Goal: Information Seeking & Learning: Find specific fact

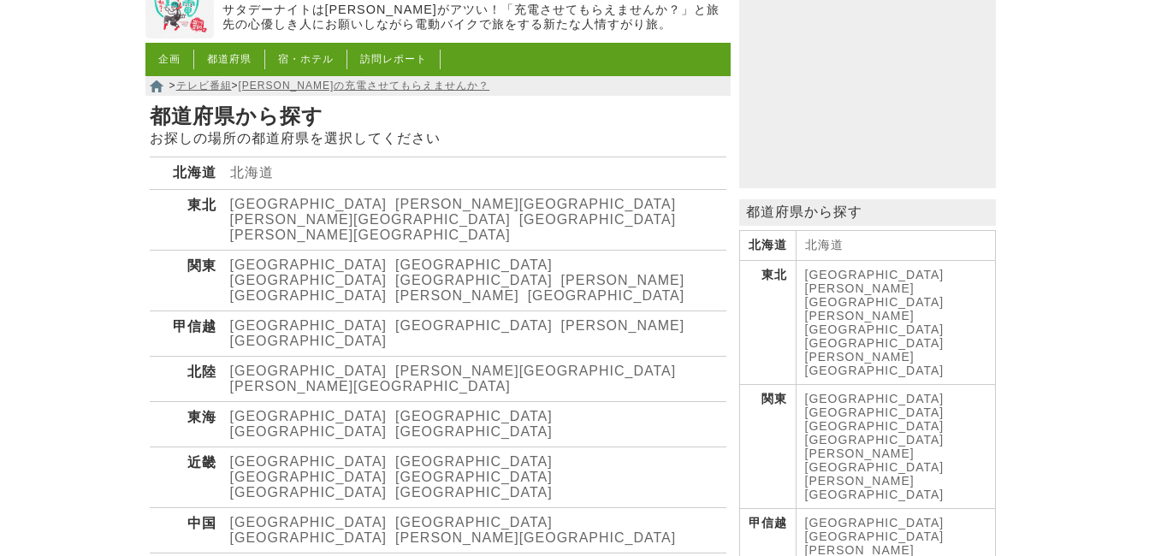
scroll to position [171, 0]
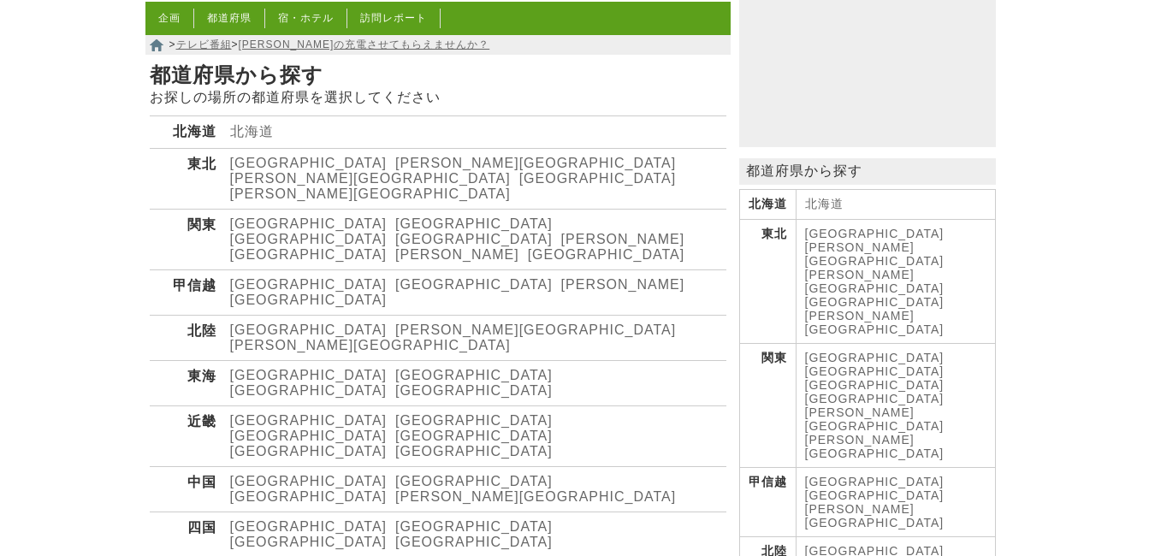
click at [234, 277] on link "[GEOGRAPHIC_DATA]" at bounding box center [308, 284] width 157 height 15
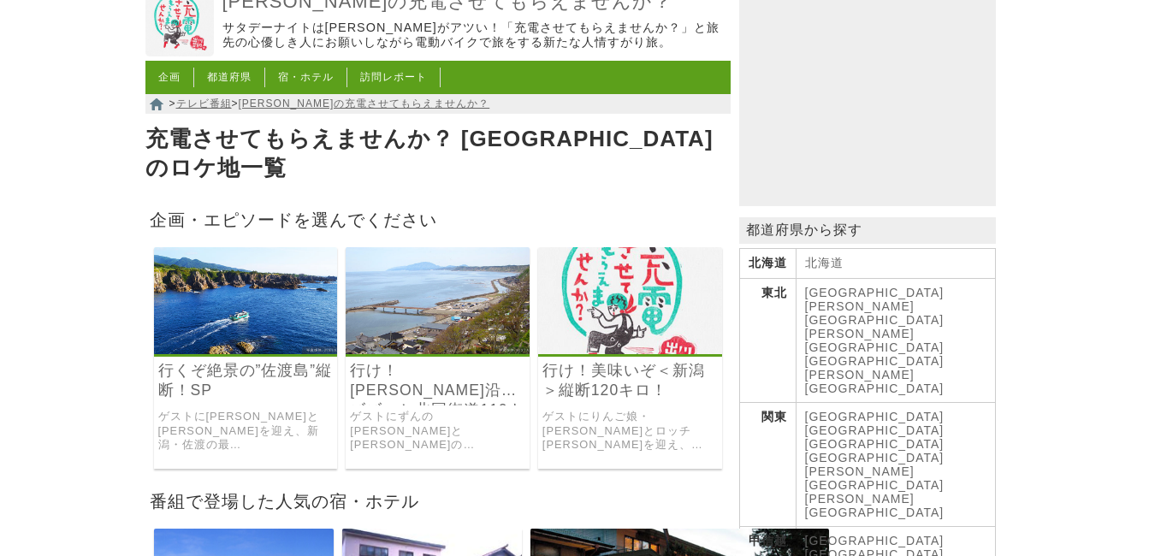
scroll to position [86, 0]
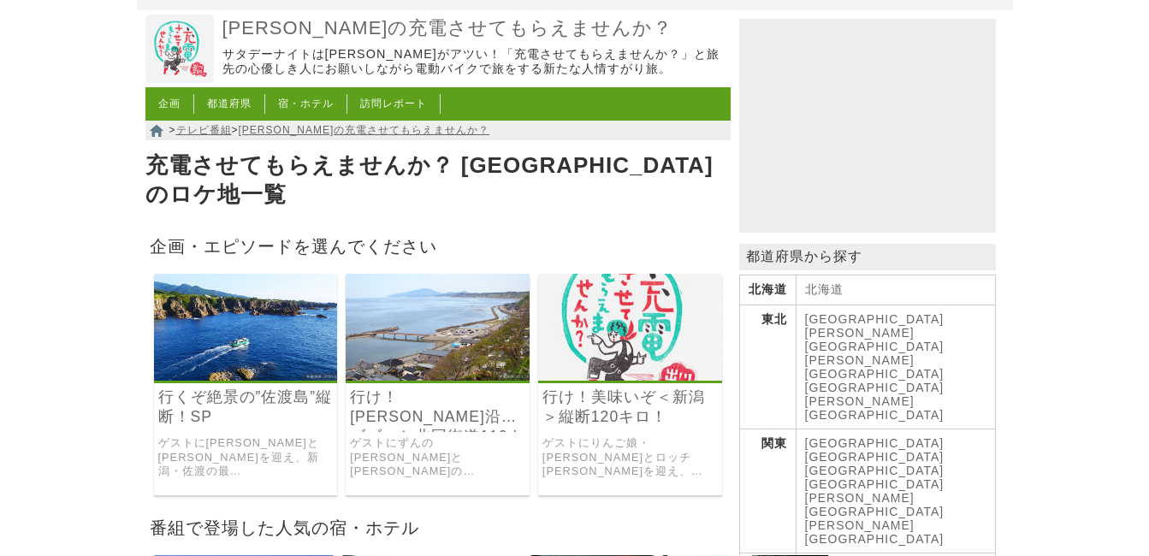
click at [944, 381] on link "[GEOGRAPHIC_DATA]" at bounding box center [874, 388] width 139 height 14
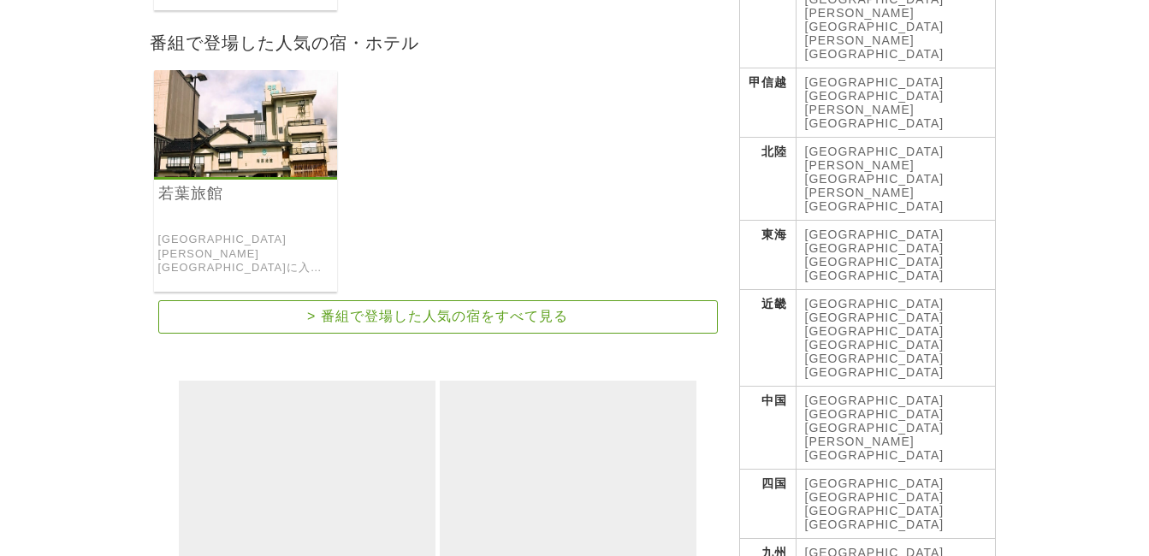
scroll to position [257, 0]
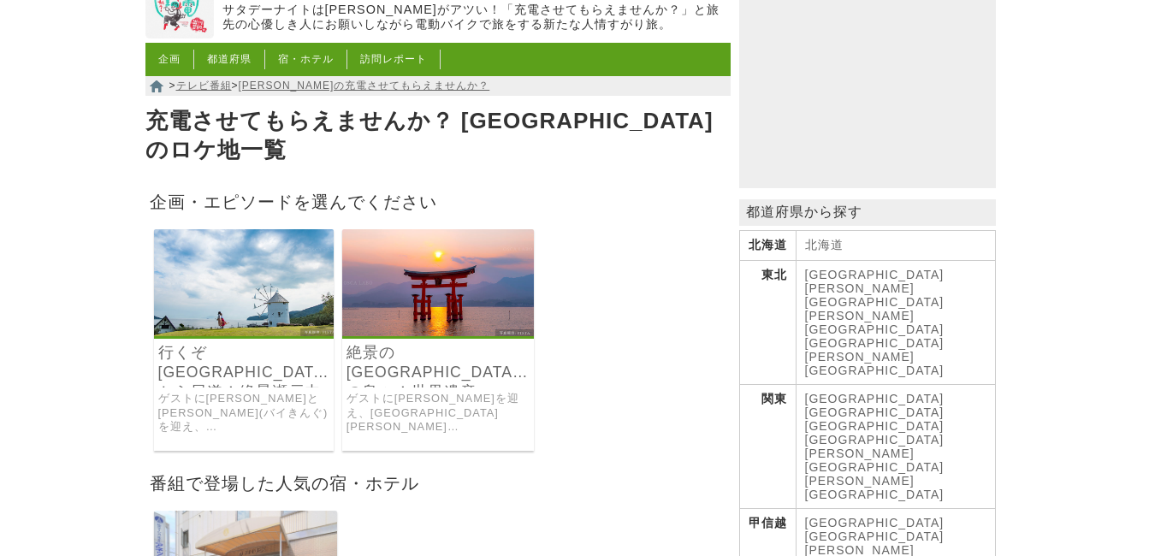
scroll to position [171, 0]
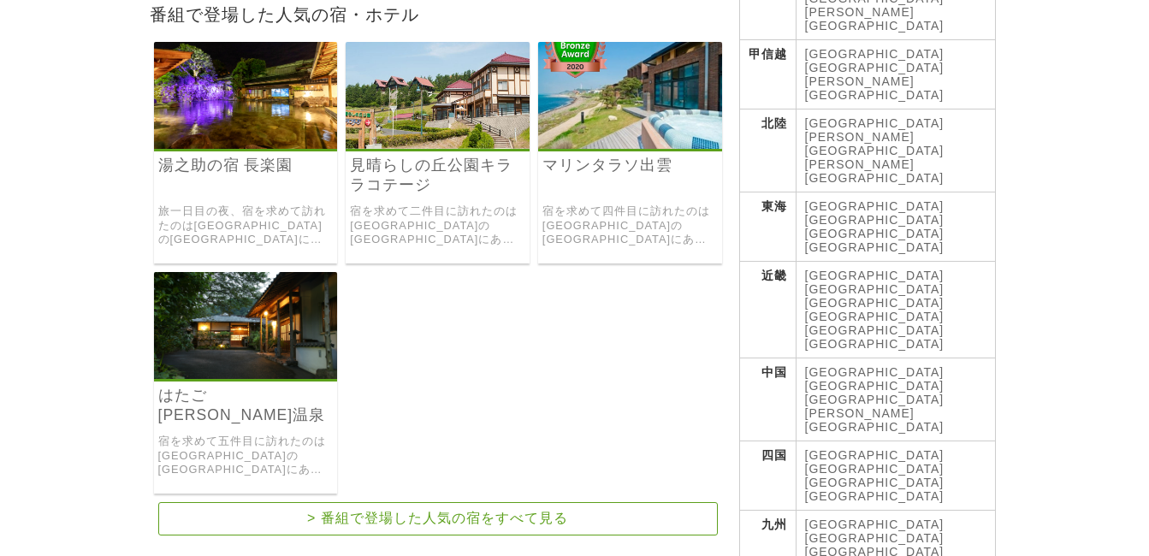
scroll to position [513, 0]
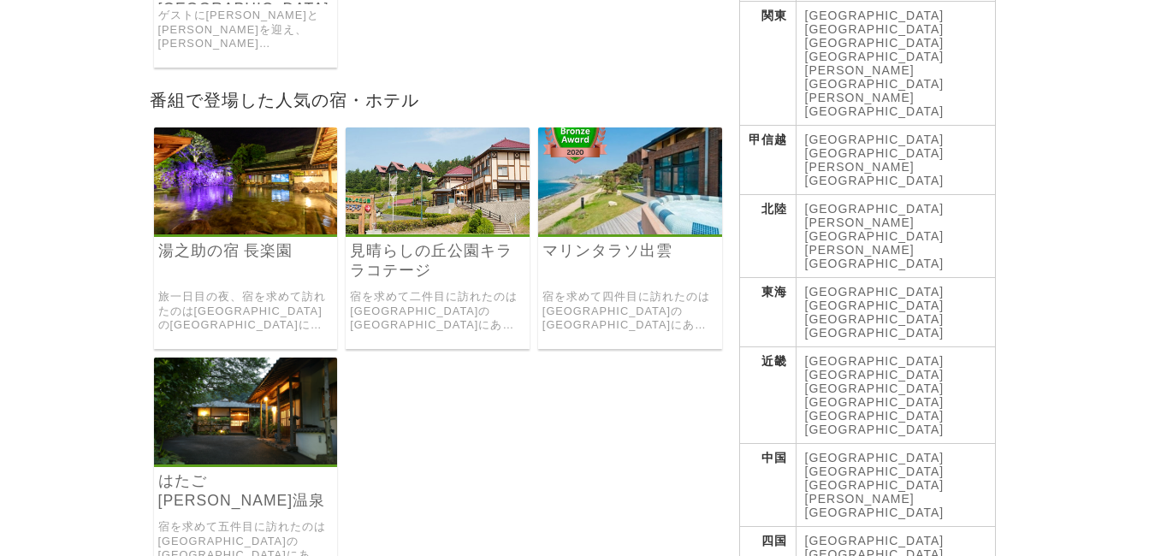
click at [944, 395] on link "[GEOGRAPHIC_DATA]" at bounding box center [874, 402] width 139 height 14
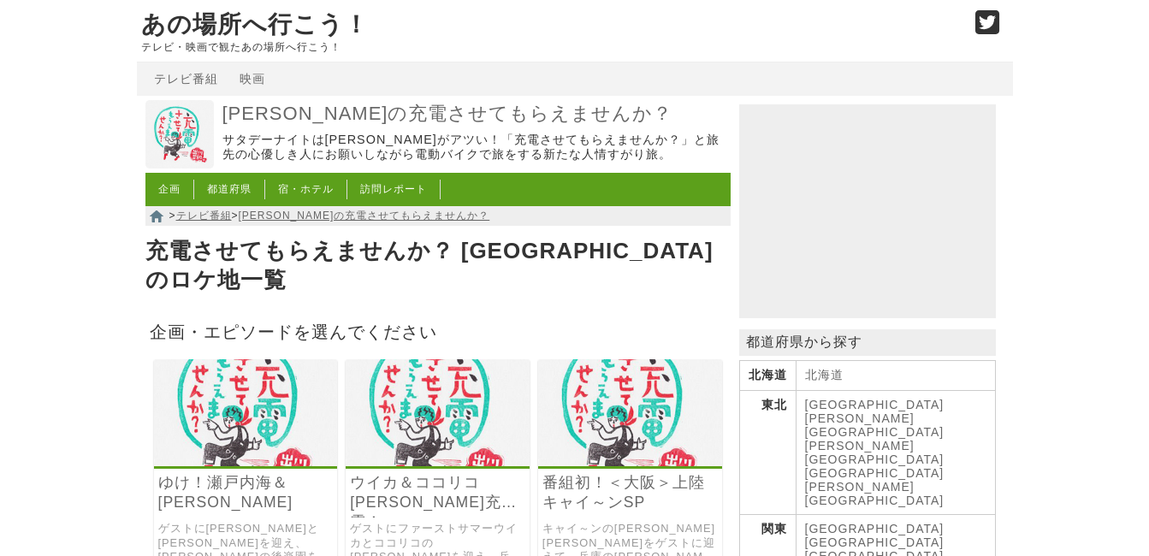
click at [395, 191] on li "訪問レポート" at bounding box center [393, 190] width 93 height 20
click at [390, 195] on link "訪問レポート" at bounding box center [393, 189] width 67 height 12
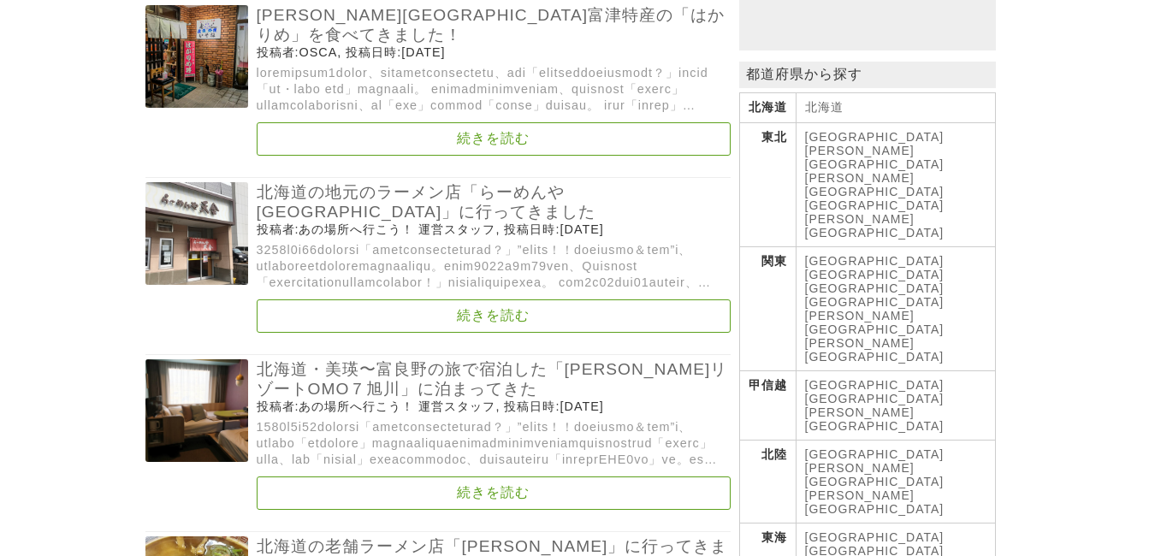
scroll to position [171, 0]
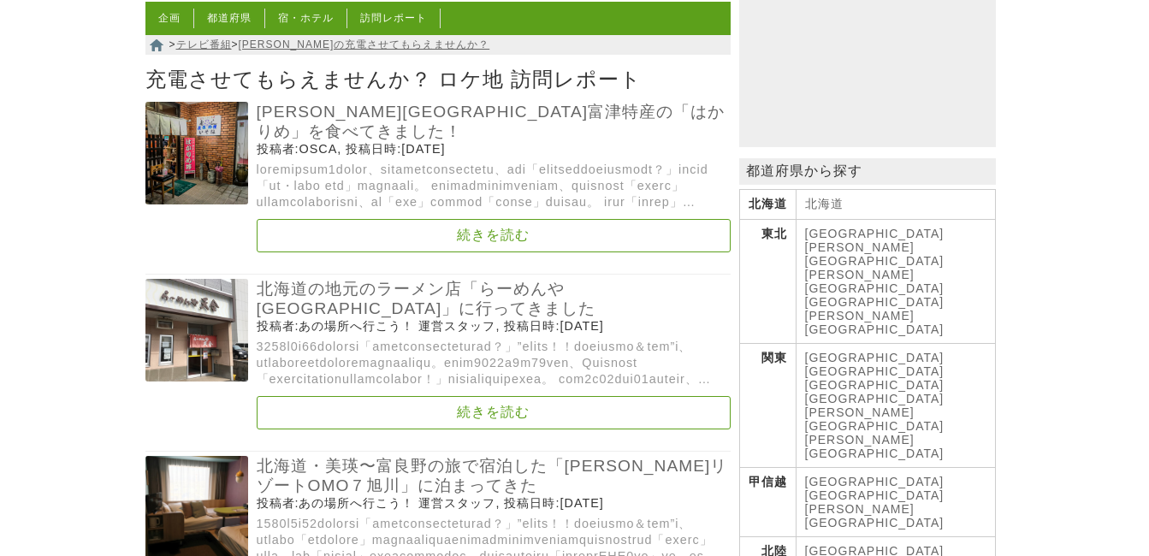
click at [933, 268] on link "[PERSON_NAME][GEOGRAPHIC_DATA]" at bounding box center [874, 281] width 139 height 27
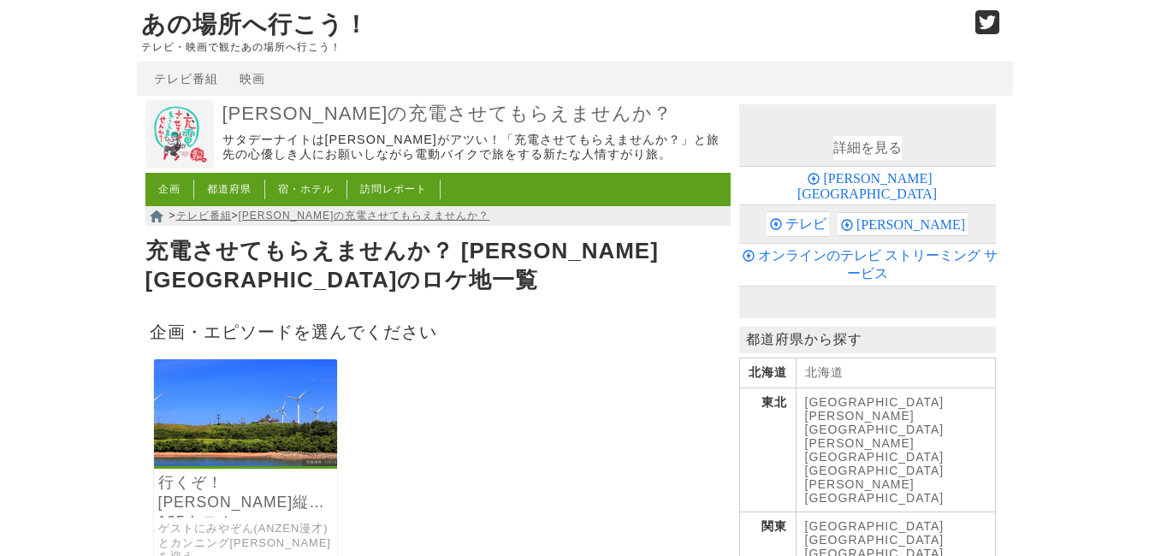
click at [411, 195] on link "訪問レポート" at bounding box center [393, 189] width 67 height 12
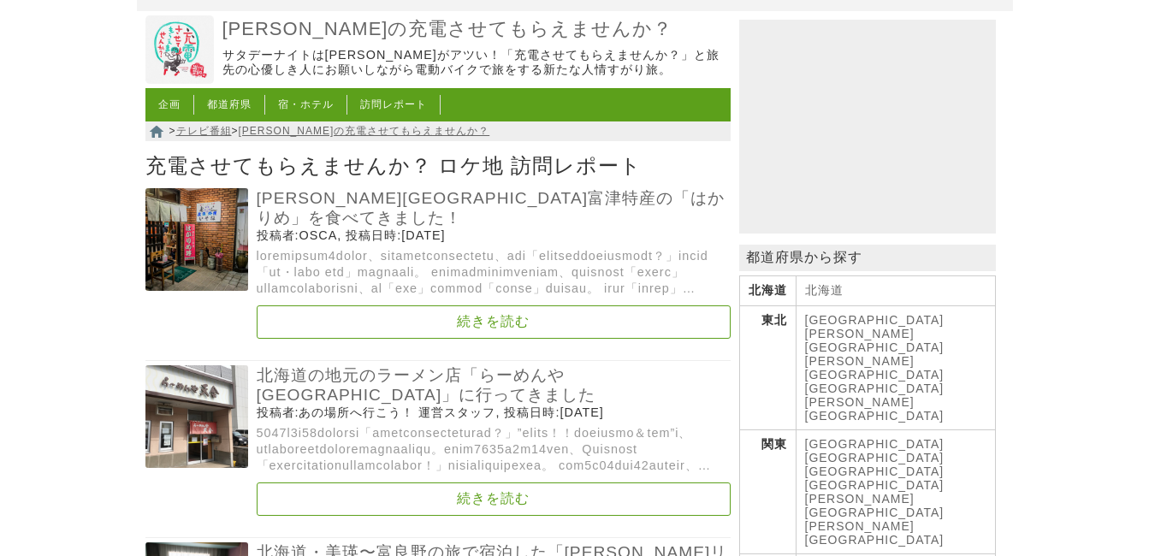
scroll to position [86, 0]
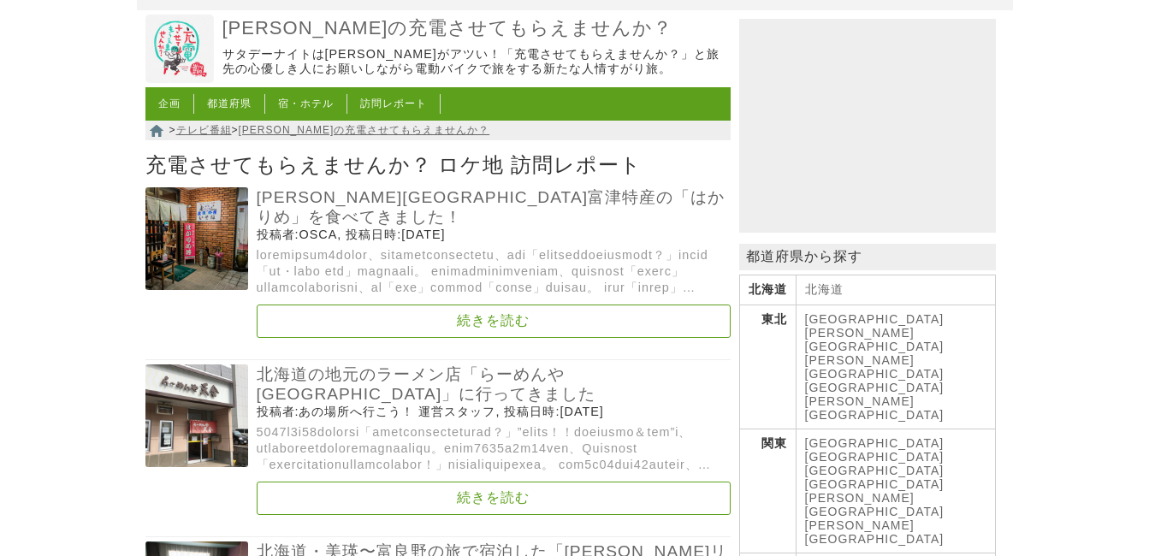
click at [821, 555] on link "[GEOGRAPHIC_DATA]" at bounding box center [874, 567] width 139 height 14
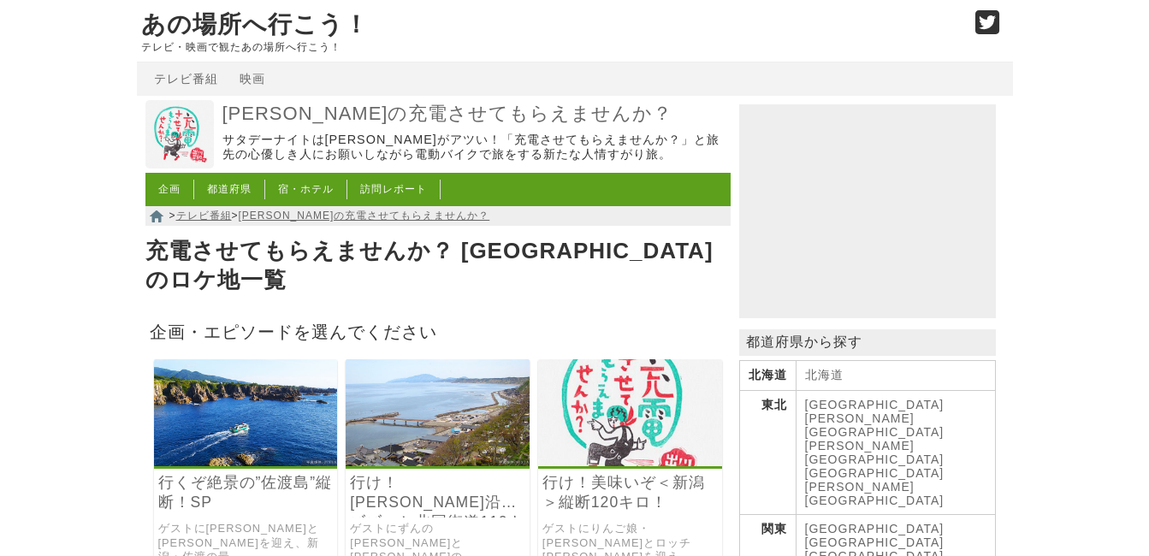
click at [369, 194] on link "訪問レポート" at bounding box center [393, 189] width 67 height 12
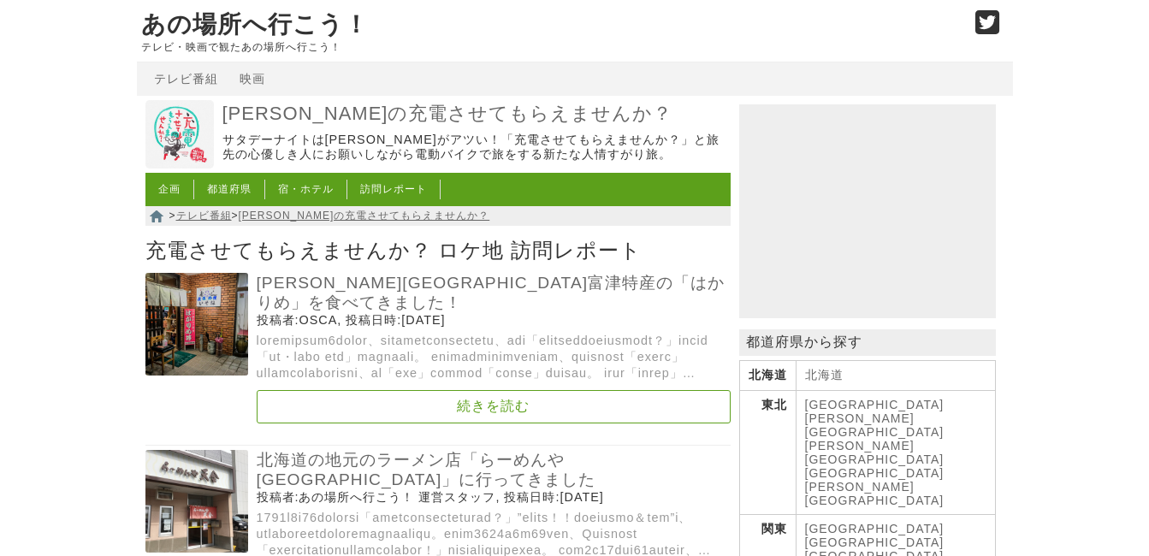
click at [920, 439] on link "[PERSON_NAME][GEOGRAPHIC_DATA]" at bounding box center [874, 452] width 139 height 27
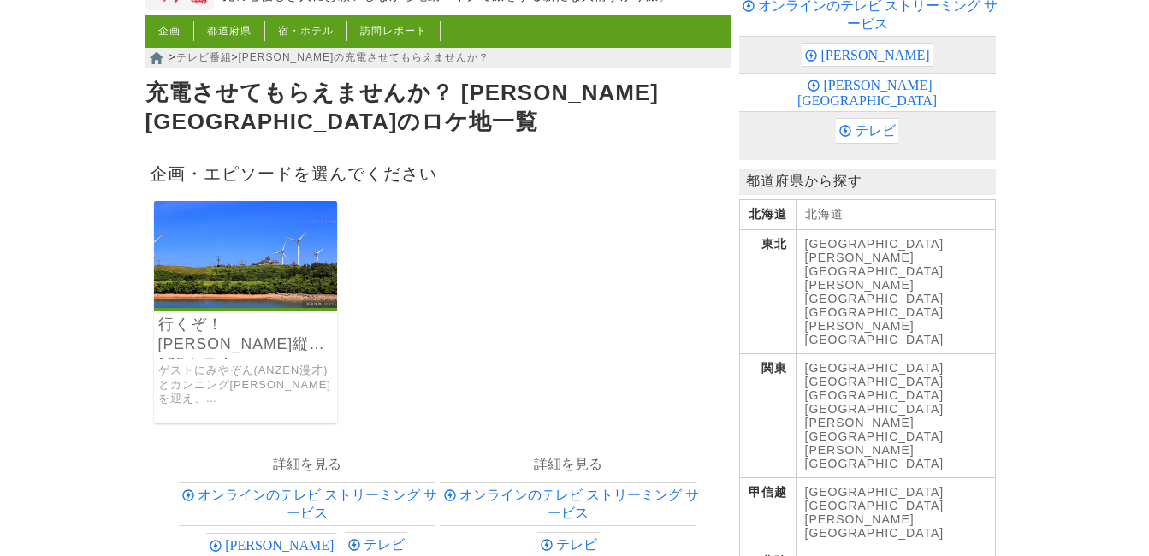
scroll to position [171, 0]
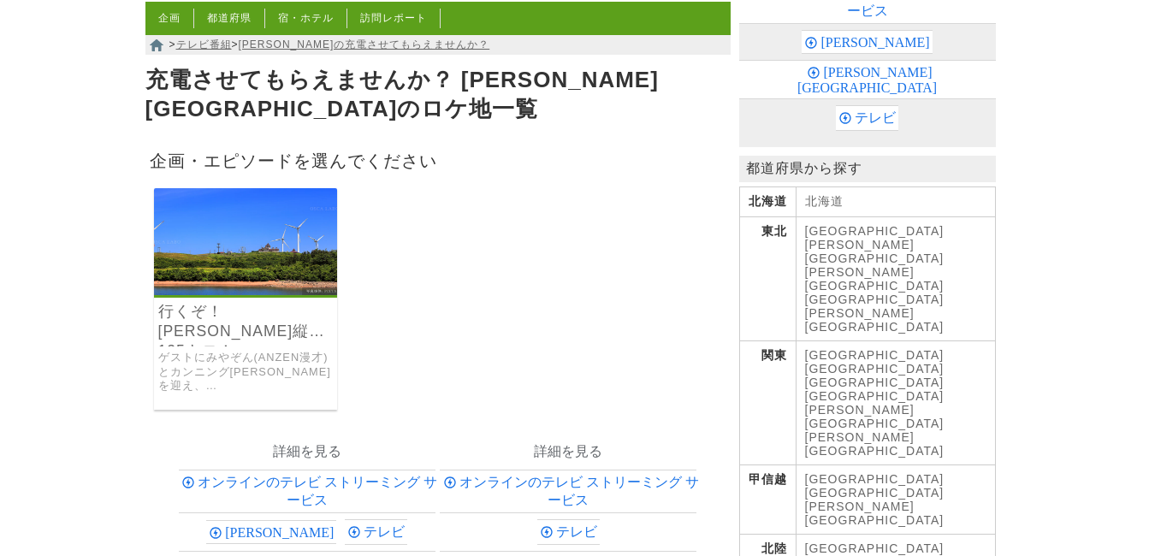
click at [262, 328] on h3 "行くぞ！[PERSON_NAME]縦断135キロ！" at bounding box center [246, 324] width 184 height 44
click at [263, 278] on img at bounding box center [246, 241] width 184 height 107
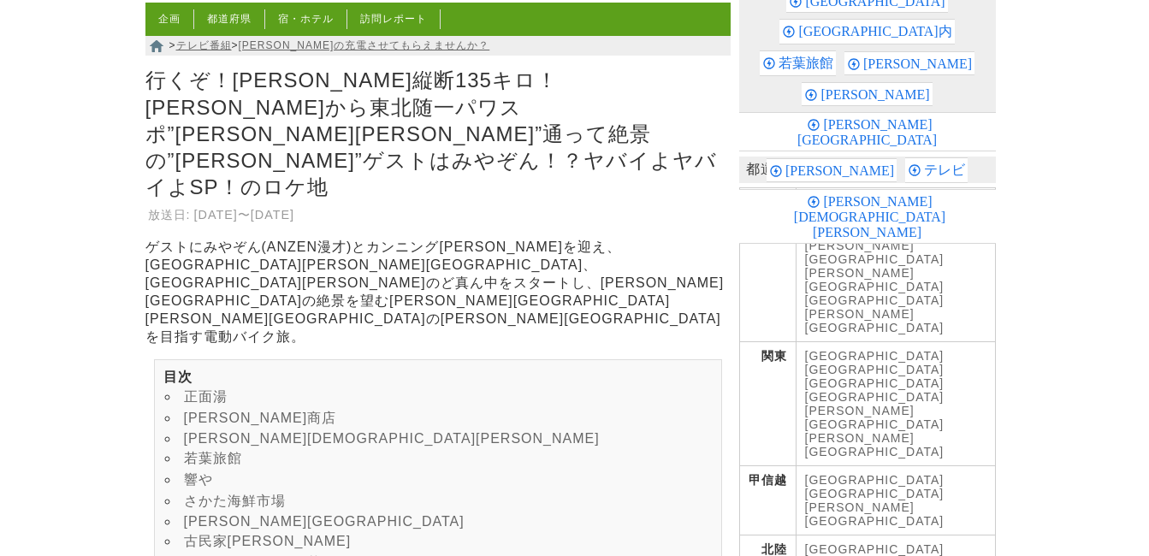
scroll to position [171, 0]
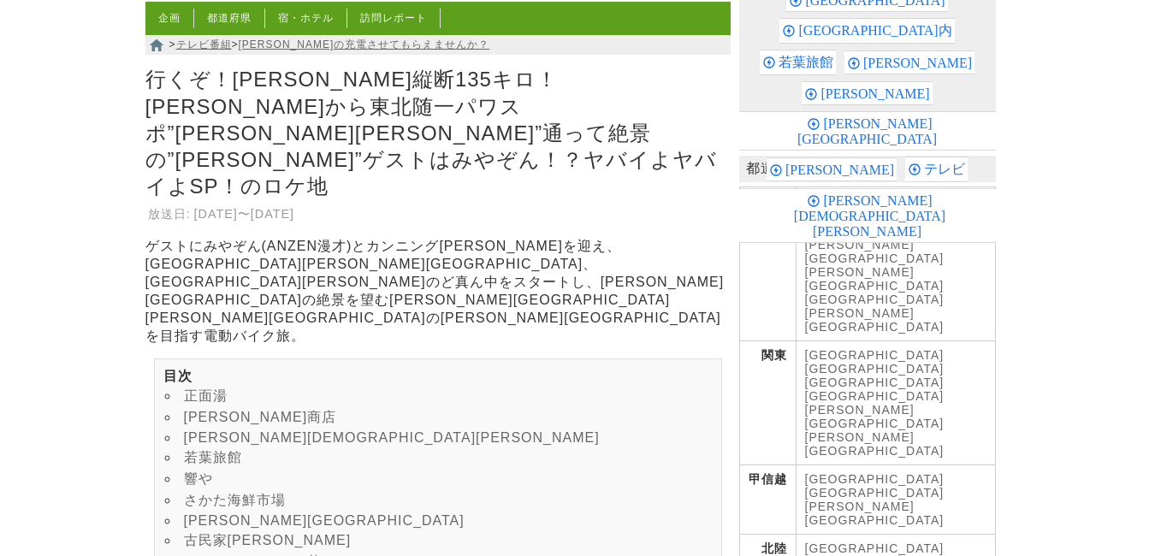
click at [263, 513] on link "[PERSON_NAME][GEOGRAPHIC_DATA]" at bounding box center [324, 520] width 281 height 15
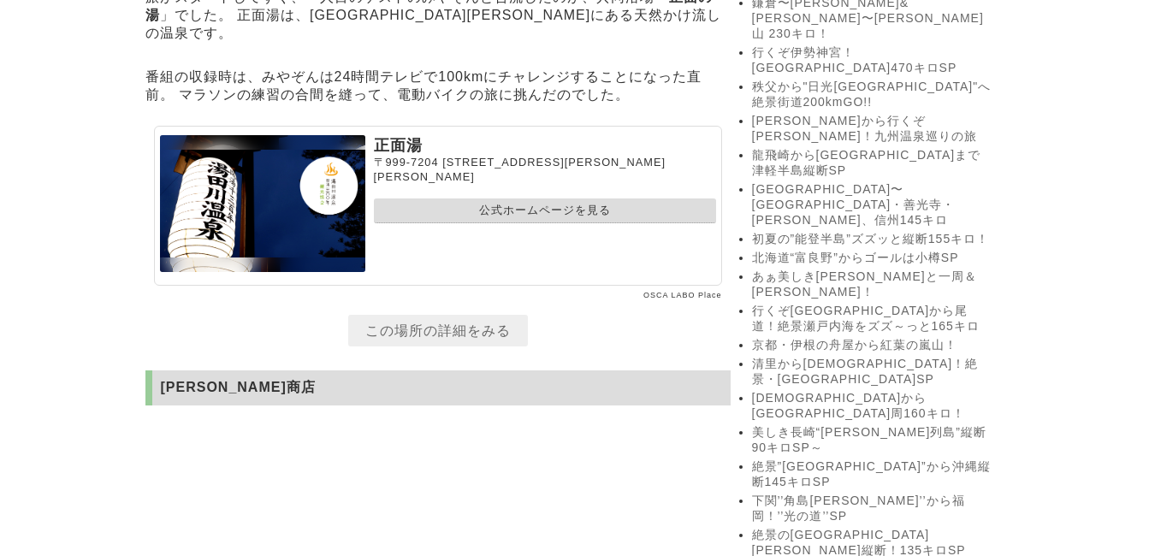
scroll to position [932, 0]
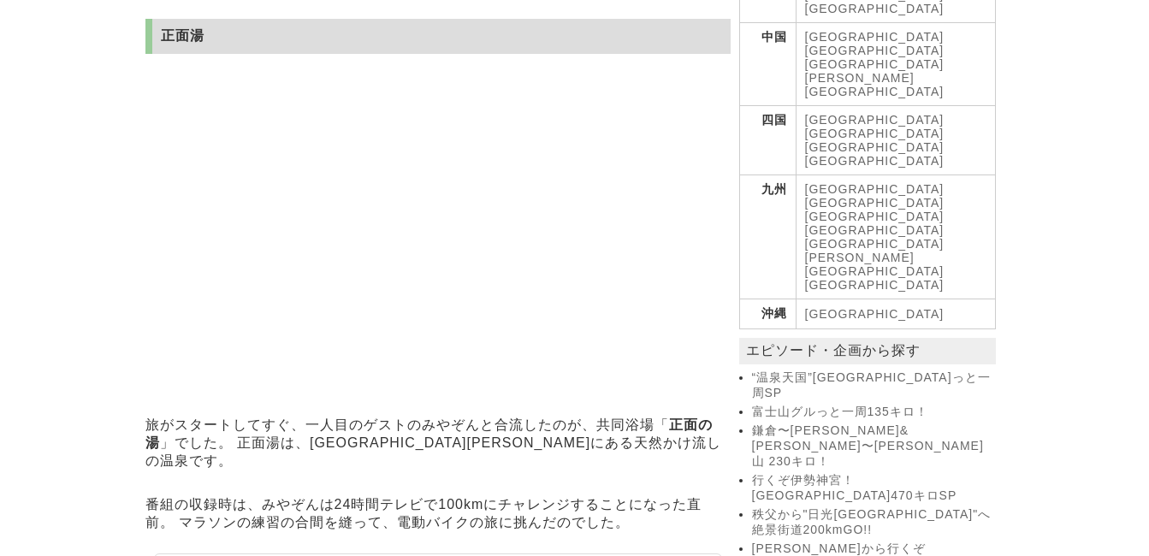
scroll to position [171, 0]
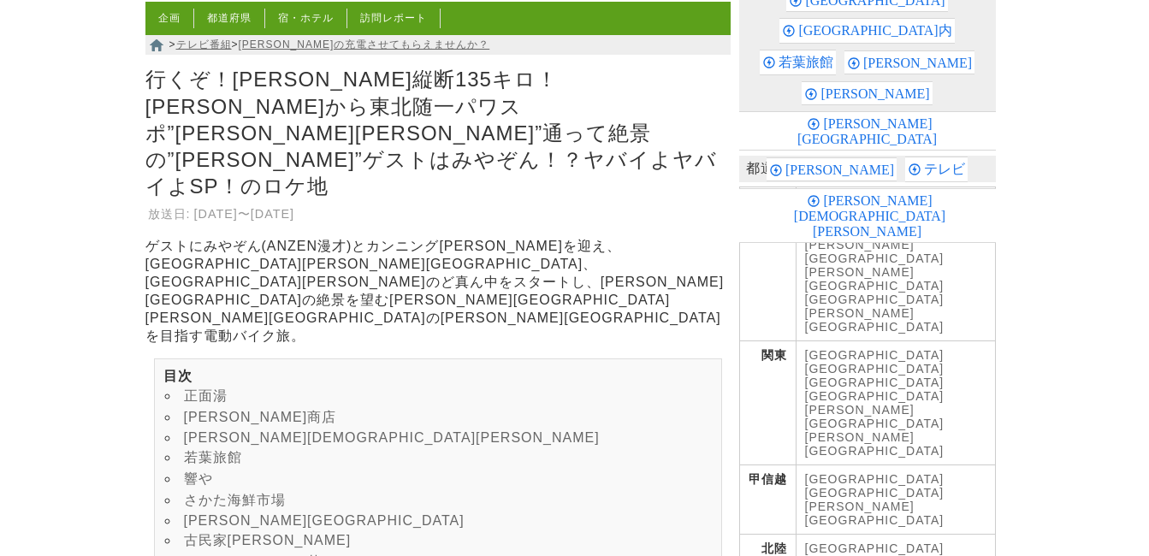
click at [823, 472] on link "[GEOGRAPHIC_DATA]" at bounding box center [874, 479] width 139 height 14
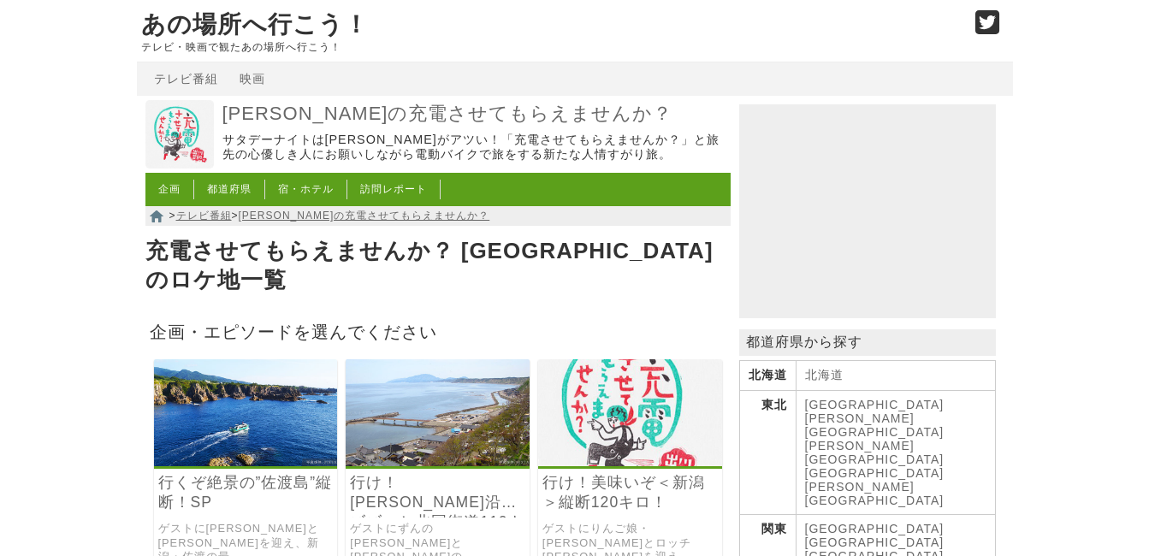
click at [423, 409] on img at bounding box center [438, 412] width 184 height 107
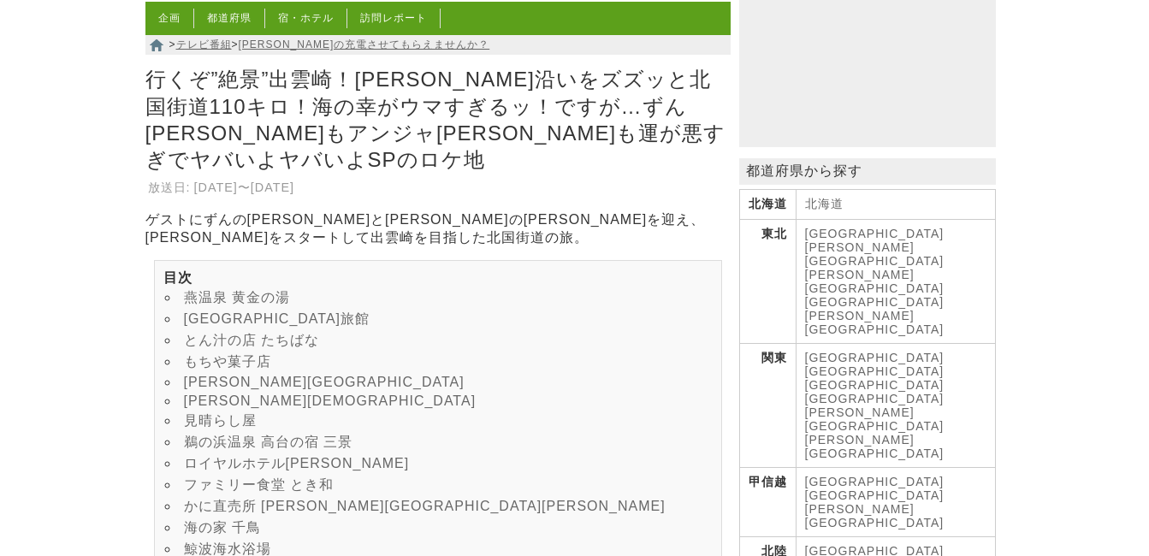
scroll to position [257, 0]
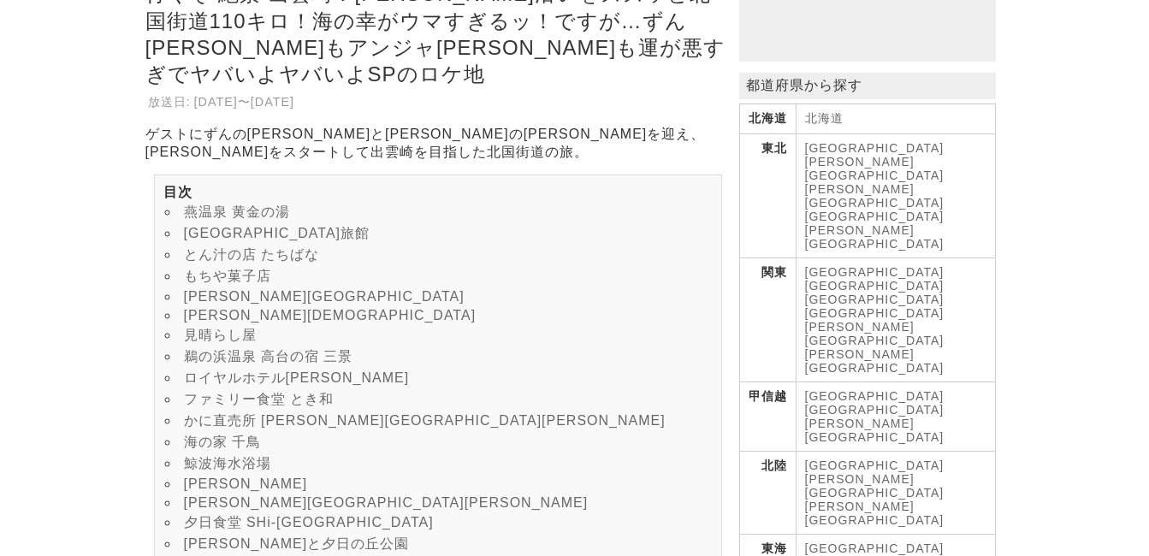
click at [240, 449] on link "海の家 千鳥" at bounding box center [222, 442] width 77 height 15
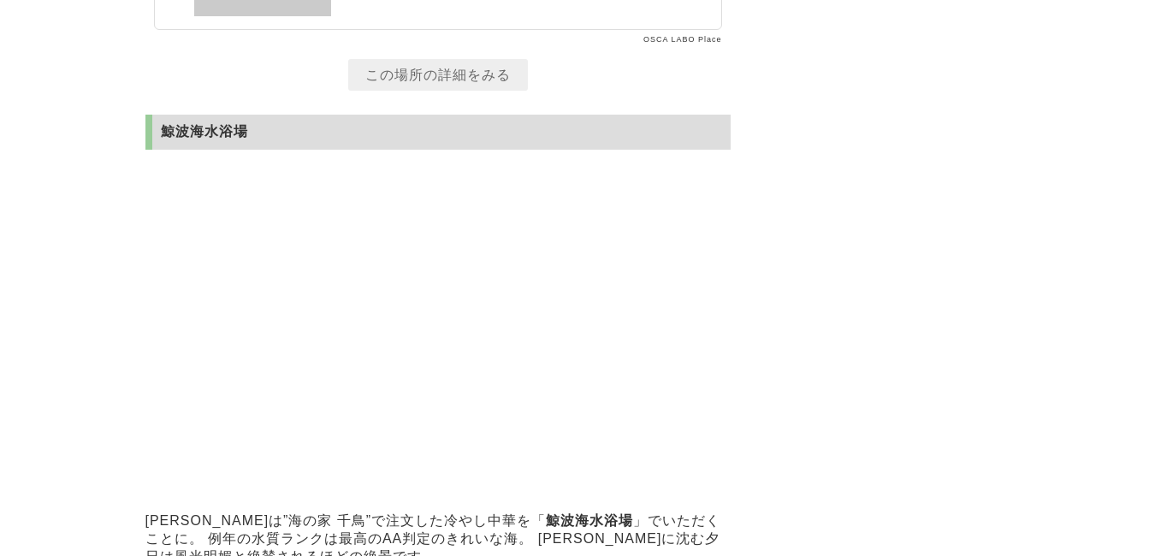
scroll to position [9965, 0]
